Goal: Transaction & Acquisition: Purchase product/service

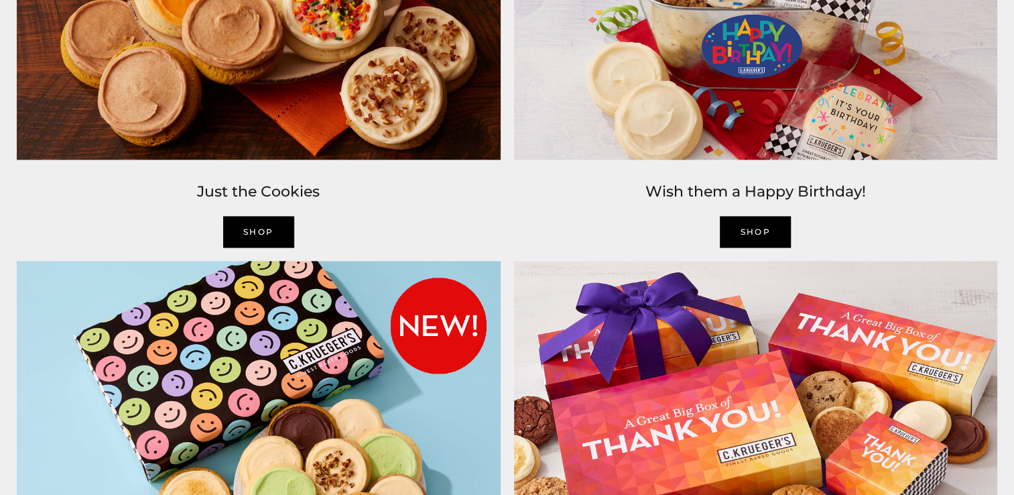
scroll to position [1676, 0]
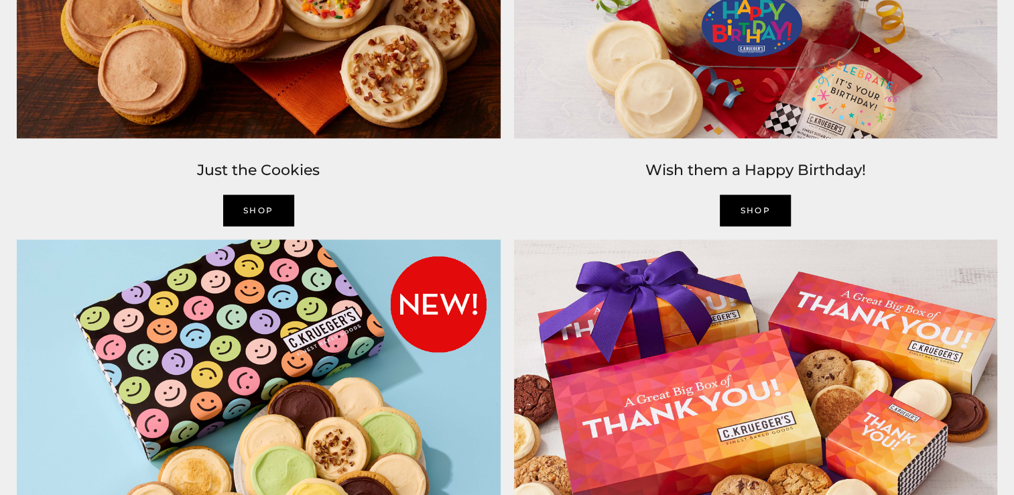
click at [755, 210] on link "SHOP" at bounding box center [755, 210] width 71 height 32
